Goal: Task Accomplishment & Management: Manage account settings

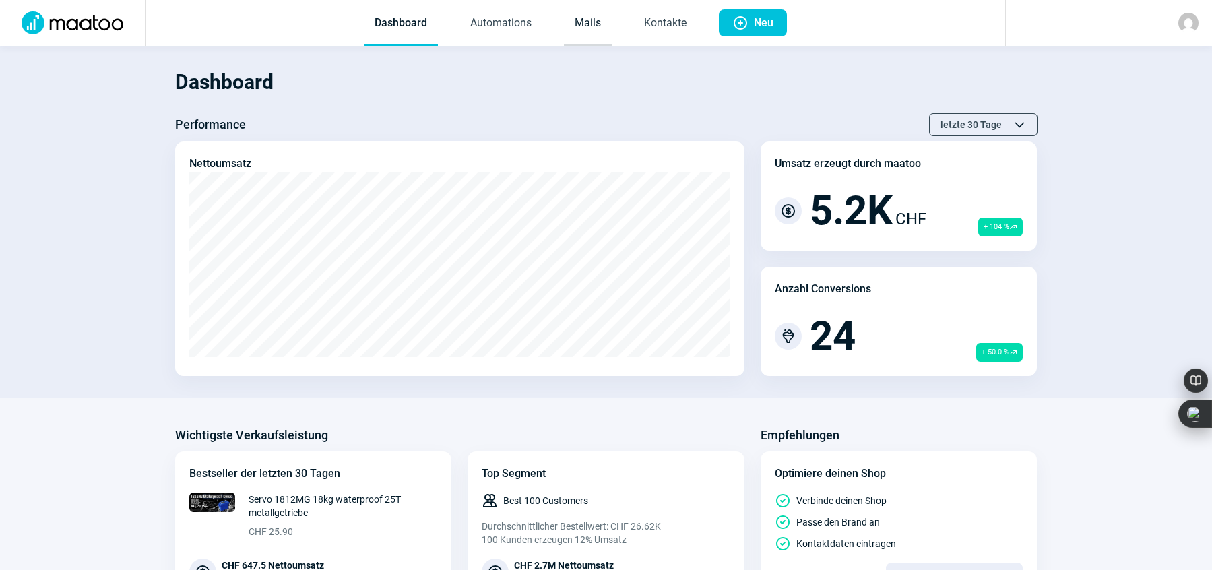
click at [582, 24] on link "Mails" at bounding box center [588, 23] width 48 height 44
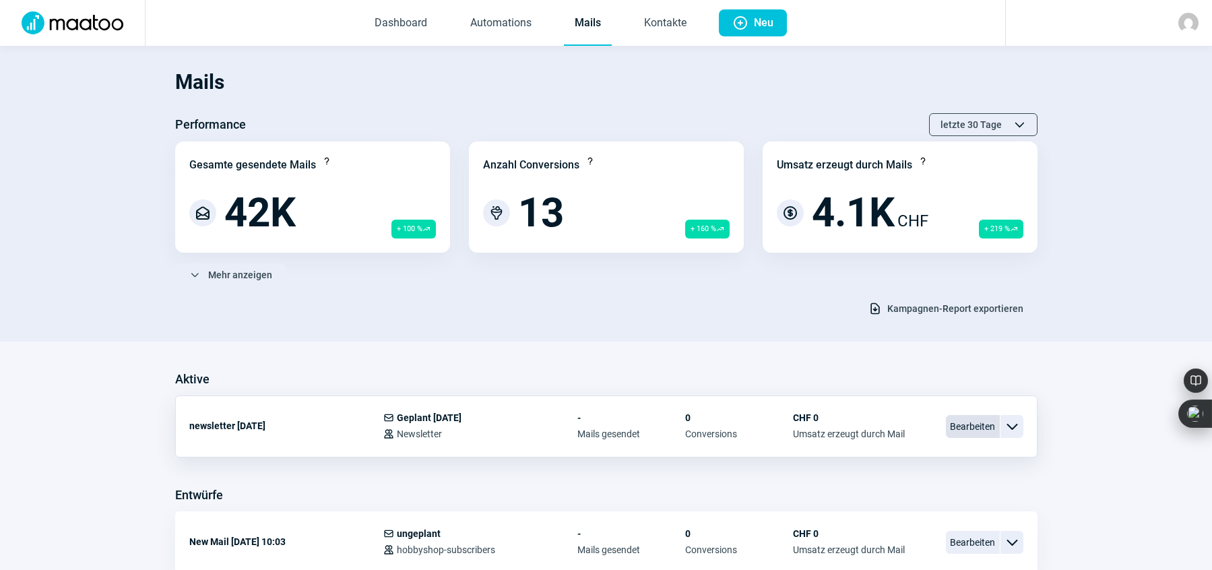
click at [967, 426] on span "Bearbeiten" at bounding box center [973, 426] width 54 height 23
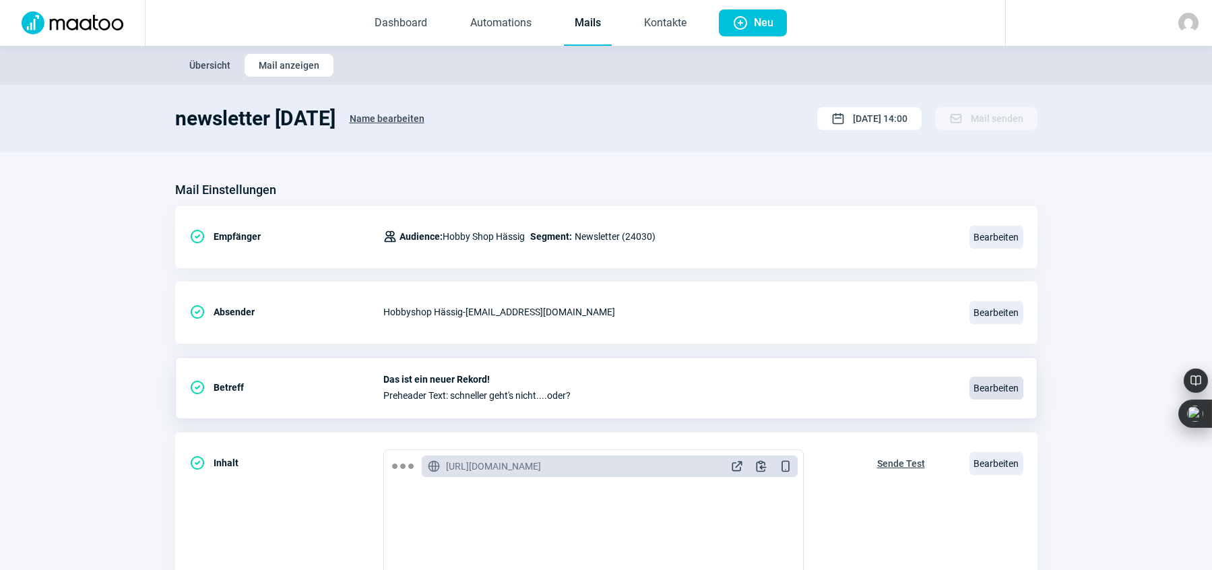
click at [985, 386] on span "Bearbeiten" at bounding box center [996, 387] width 54 height 23
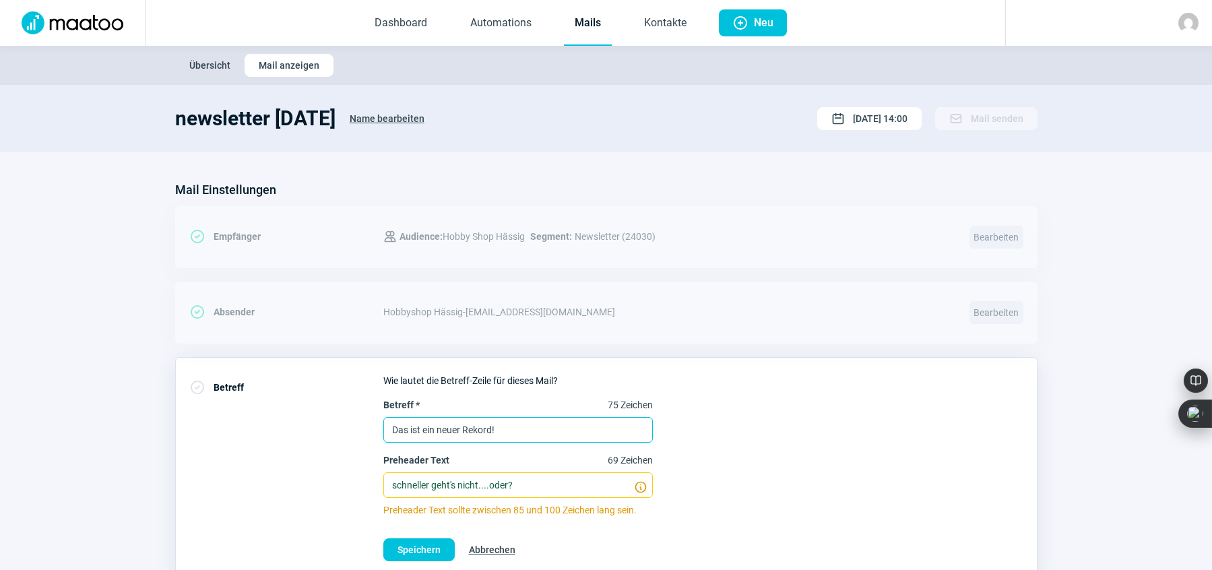
drag, startPoint x: 509, startPoint y: 430, endPoint x: 370, endPoint y: 433, distance: 138.8
click at [370, 433] on div "CheckCircle icon Betreff Wie lautet die Betreff-Zeile für dieses Mail? Betreff …" at bounding box center [606, 467] width 862 height 221
type input "Action! oder doch lieber Aktion?"
drag, startPoint x: 477, startPoint y: 484, endPoint x: 350, endPoint y: 490, distance: 126.7
click at [352, 490] on div "CheckCircle icon Betreff Wie lautet die Betreff-Zeile für dieses Mail? Betreff …" at bounding box center [606, 467] width 862 height 221
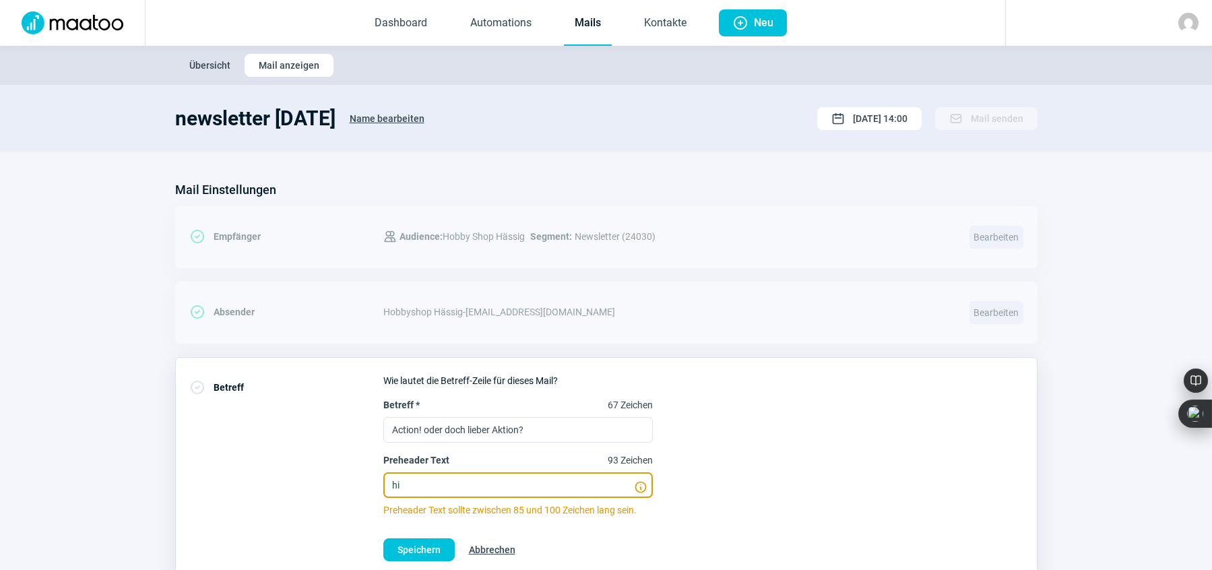
type input "h"
type input "bei uns findest Du beides...."
click at [408, 552] on span "Speichern" at bounding box center [418, 550] width 43 height 22
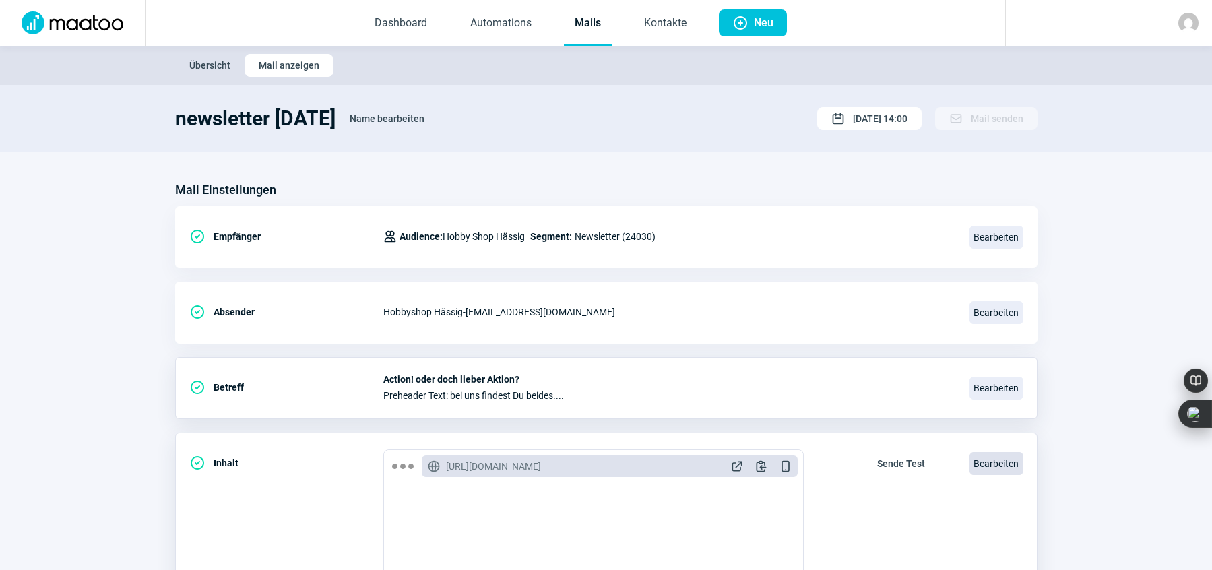
click at [1007, 458] on span "Bearbeiten" at bounding box center [996, 463] width 54 height 23
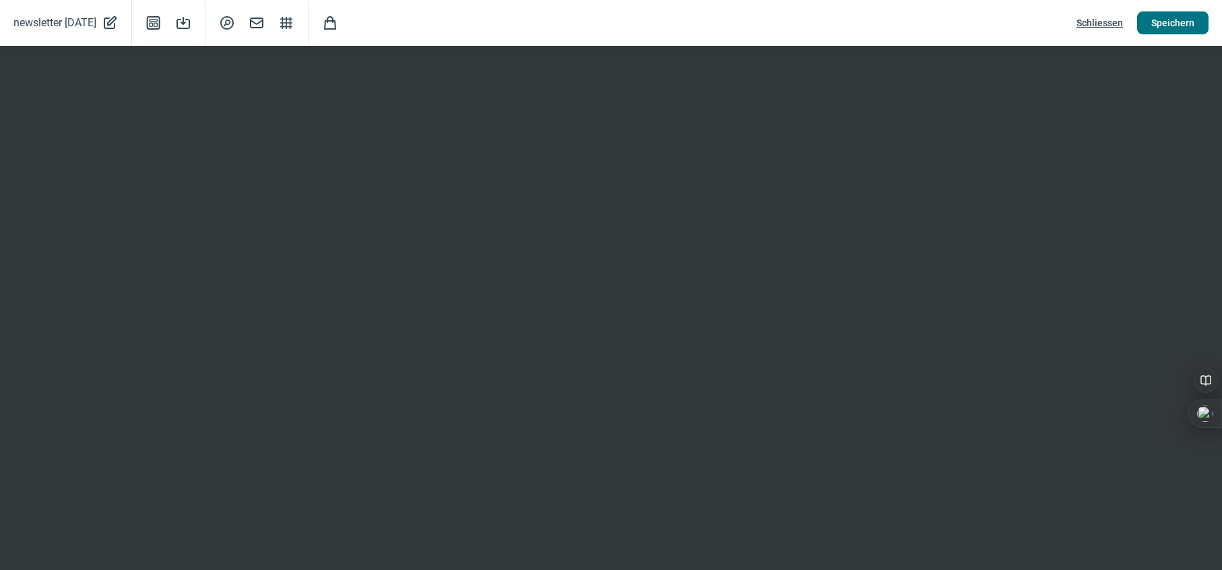
click at [1181, 24] on span "Speichern" at bounding box center [1172, 23] width 43 height 22
click at [1186, 15] on span "Speichern" at bounding box center [1172, 23] width 43 height 22
click at [1174, 24] on span "Speichern" at bounding box center [1172, 23] width 43 height 22
click at [1183, 20] on span "Speichern" at bounding box center [1172, 23] width 43 height 22
click at [1104, 19] on span "Schliessen" at bounding box center [1099, 23] width 46 height 22
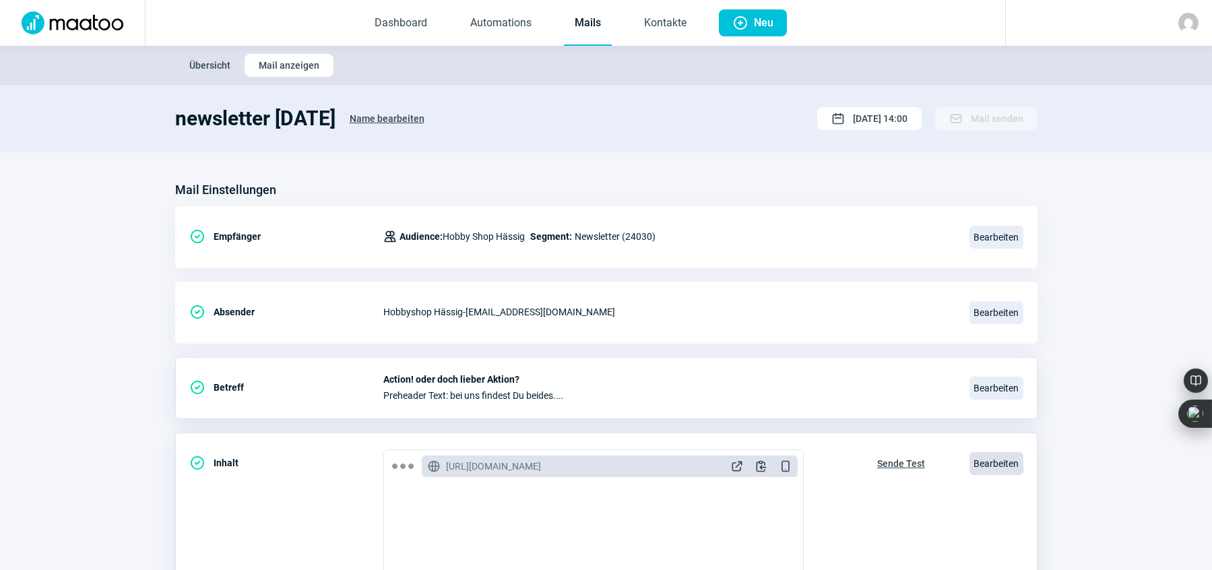
click at [1006, 463] on span "Bearbeiten" at bounding box center [996, 463] width 54 height 23
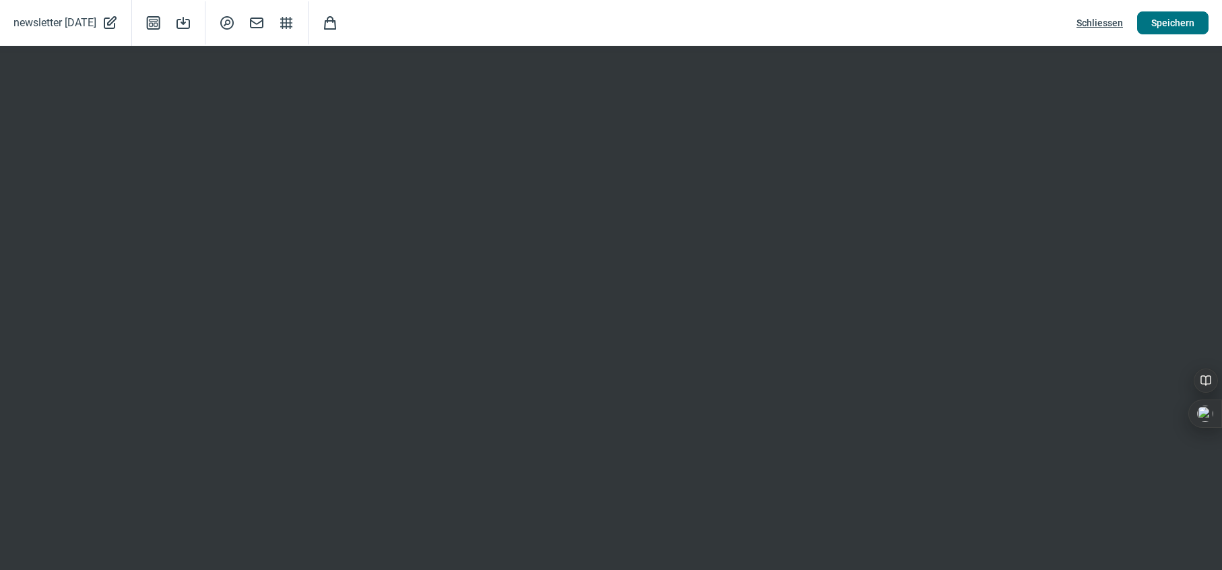
click at [1154, 28] on span "Speichern" at bounding box center [1172, 23] width 43 height 22
click at [1103, 20] on span "Schliessen" at bounding box center [1099, 23] width 46 height 22
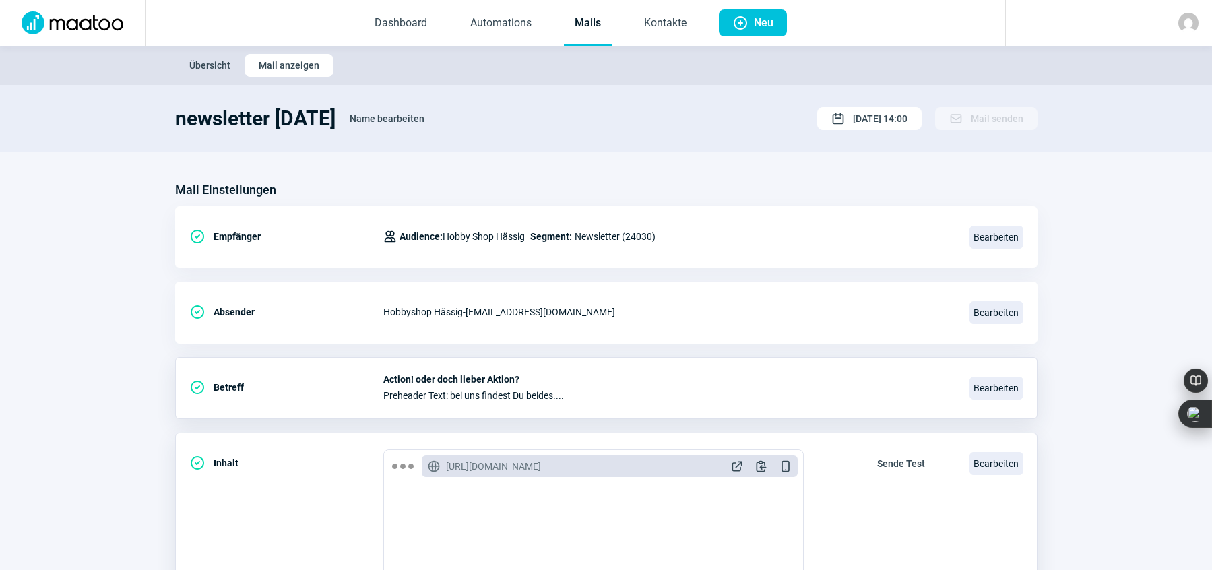
click at [907, 459] on span "Sende Test" at bounding box center [901, 464] width 48 height 22
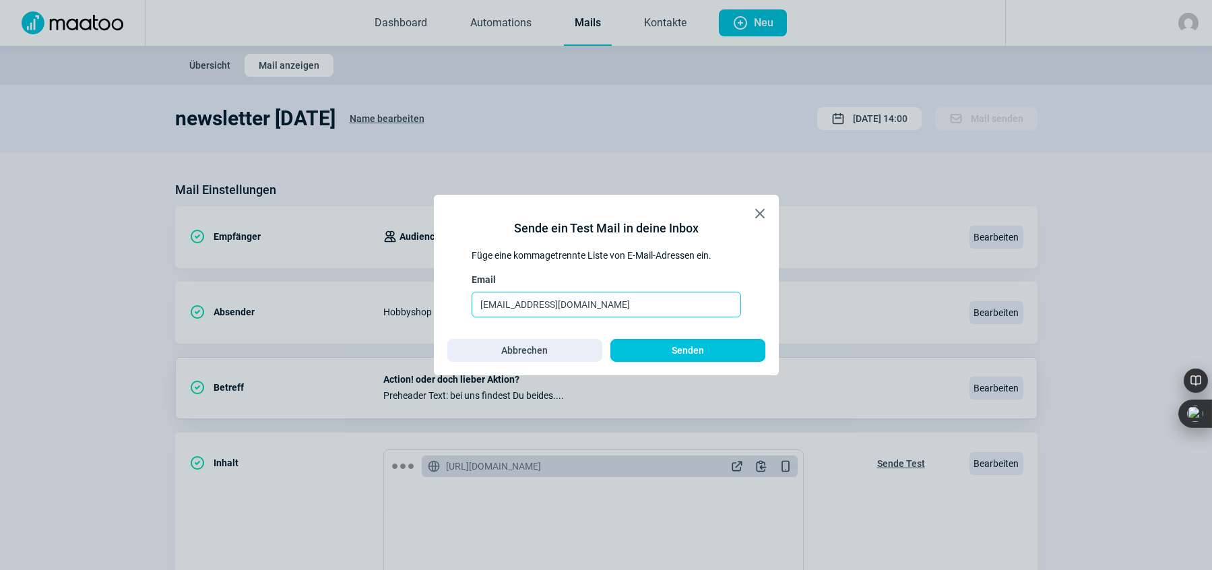
click at [618, 306] on input "[EMAIL_ADDRESS][DOMAIN_NAME]" at bounding box center [605, 305] width 269 height 26
type input "[PERSON_NAME][EMAIL_ADDRESS][DOMAIN_NAME], [EMAIL_ADDRESS][DOMAIN_NAME]"
click at [659, 350] on span "Senden" at bounding box center [687, 350] width 127 height 22
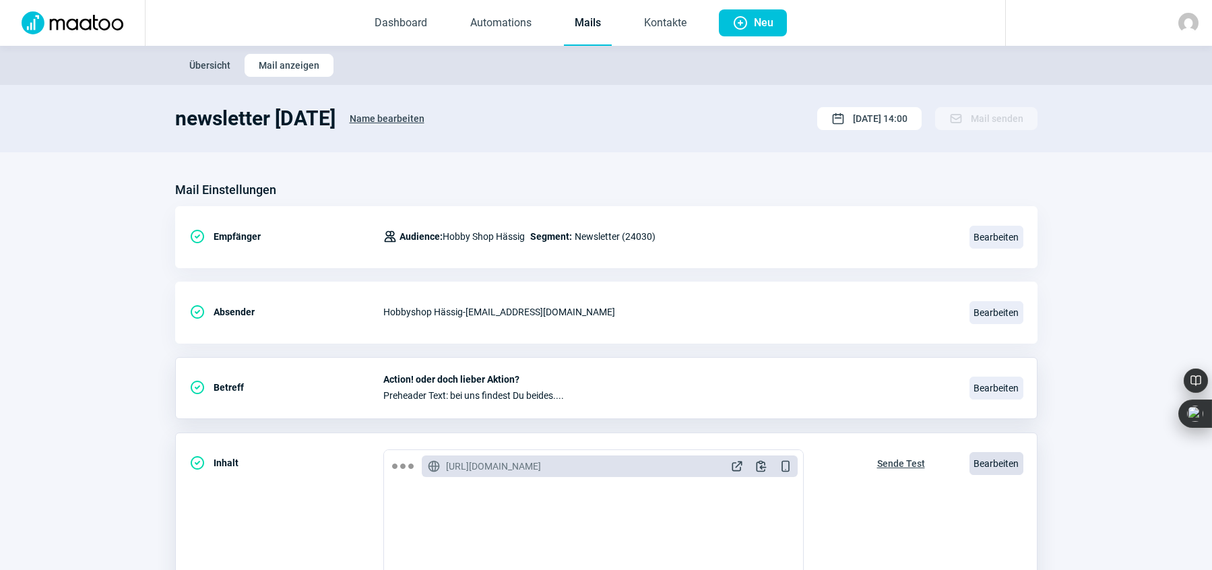
click at [1008, 461] on span "Bearbeiten" at bounding box center [996, 463] width 54 height 23
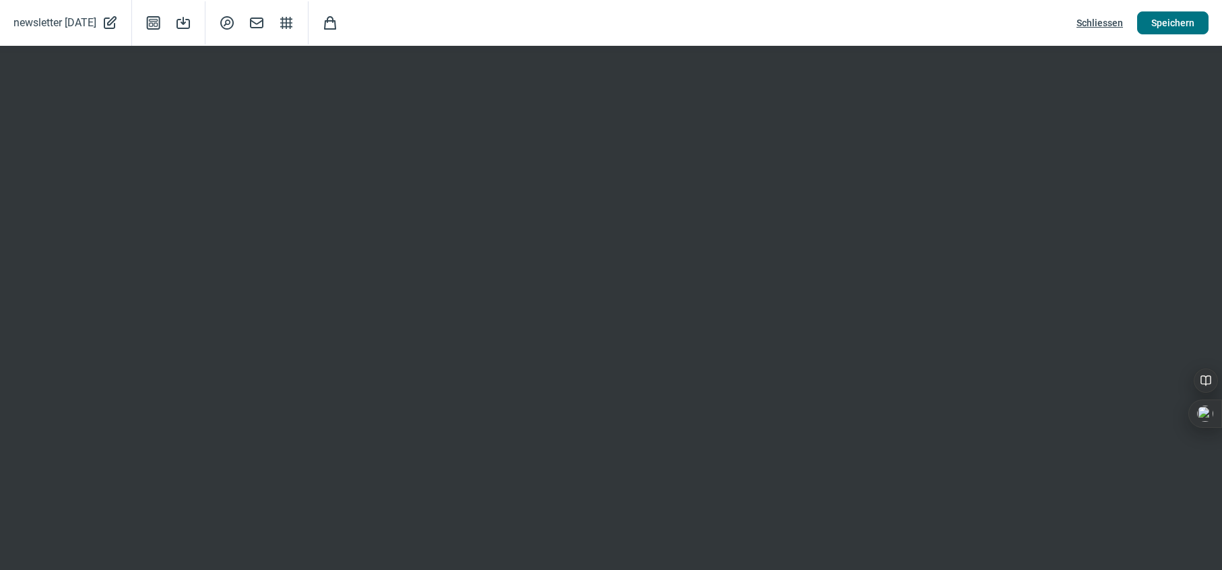
click at [1175, 26] on span "Speichern" at bounding box center [1172, 23] width 43 height 22
click at [1164, 20] on span "Speichern" at bounding box center [1172, 23] width 43 height 22
